Goal: Information Seeking & Learning: Learn about a topic

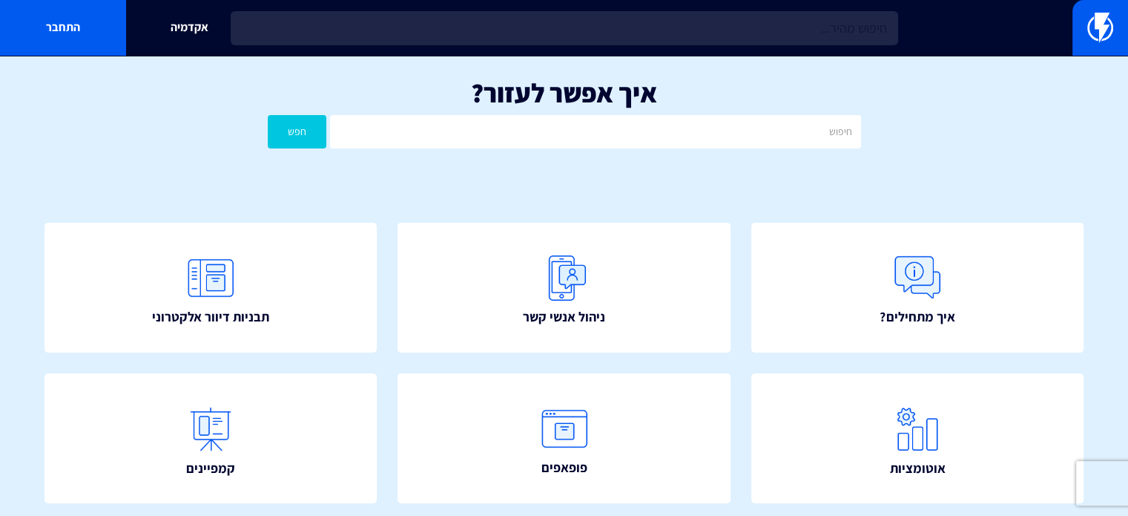
click at [411, 22] on input "text" at bounding box center [565, 28] width 668 height 34
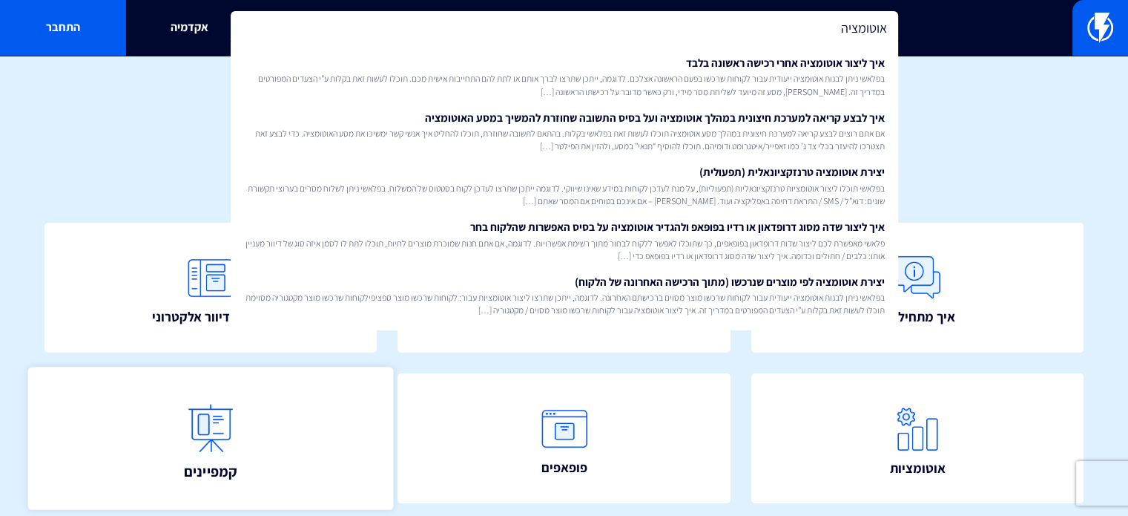
type input "אוטומציה"
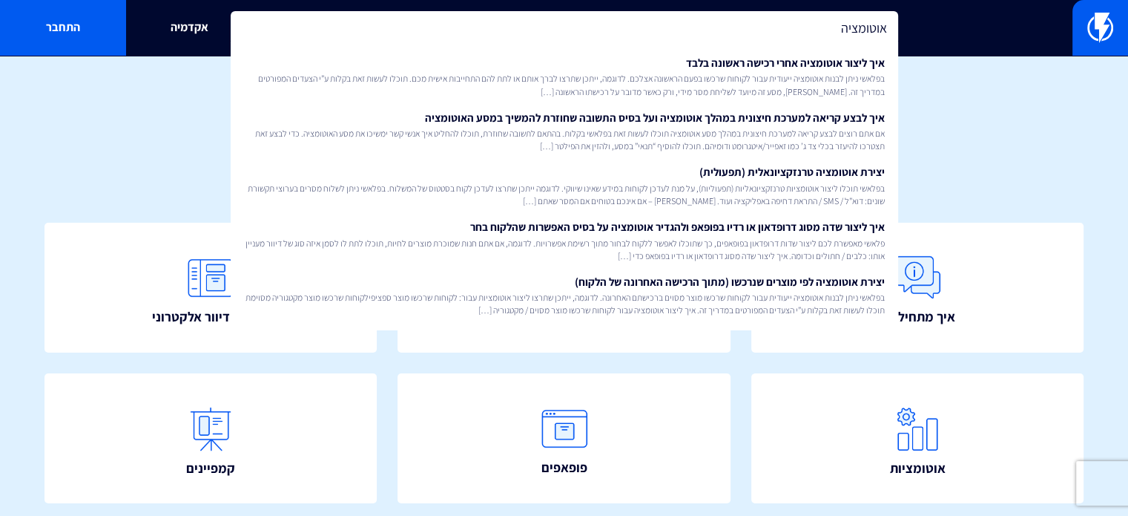
click at [697, 78] on span "בפלאשי ניתן לבנות אוטומציה ייעודית עבור לקוחות שרכשו בפעם הראשונה אצלכם. לדוגמה…" at bounding box center [564, 84] width 641 height 25
